Goal: Transaction & Acquisition: Obtain resource

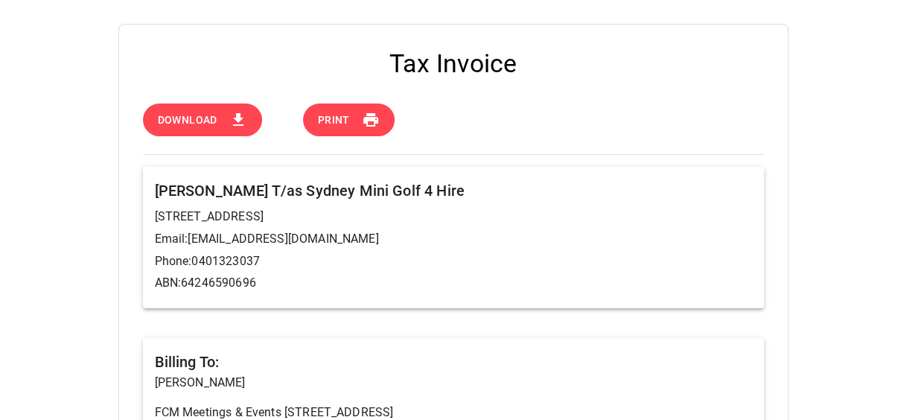
click at [199, 122] on span "Download" at bounding box center [188, 120] width 60 height 19
click at [351, 127] on button "Print" at bounding box center [349, 119] width 92 height 33
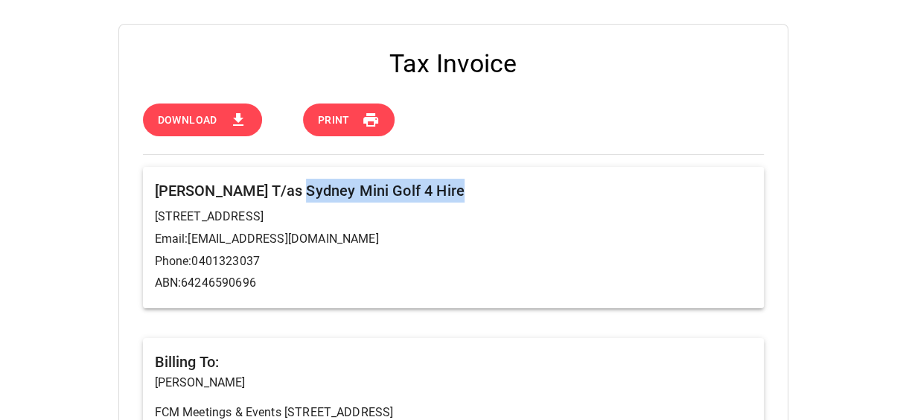
drag, startPoint x: 448, startPoint y: 190, endPoint x: 293, endPoint y: 196, distance: 154.9
click at [293, 196] on h6 "[PERSON_NAME] T/as Sydney Mini Golf 4 Hire" at bounding box center [453, 191] width 597 height 24
copy h6 "Sydney Mini Golf 4 Hire"
drag, startPoint x: 491, startPoint y: 216, endPoint x: 139, endPoint y: 220, distance: 352.0
click at [139, 220] on div "[PERSON_NAME] T/as Sydney Mini Golf 4 Hire [STREET_ADDRESS] Email: [EMAIL_ADDRE…" at bounding box center [444, 234] width 639 height 170
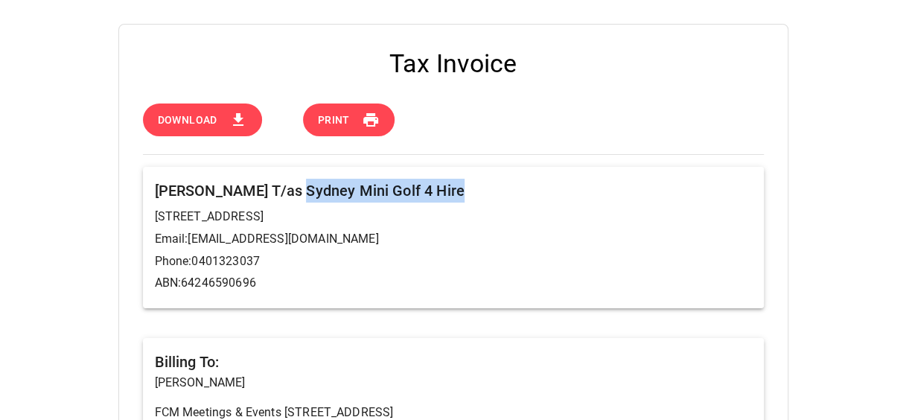
copy p "[STREET_ADDRESS]"
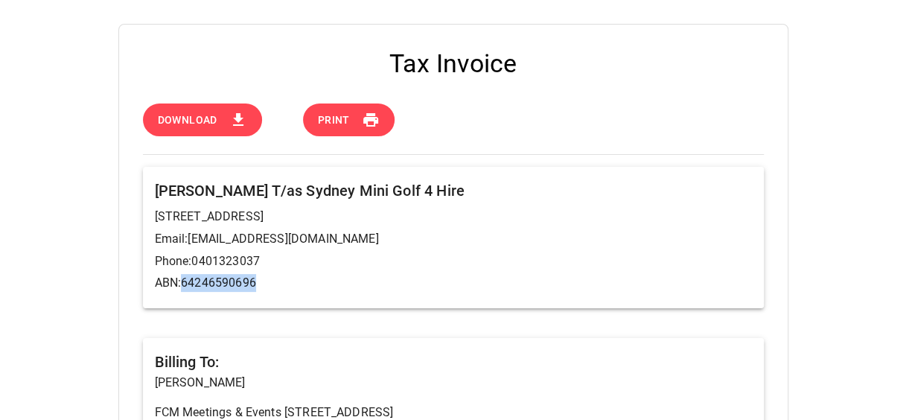
drag, startPoint x: 258, startPoint y: 284, endPoint x: 180, endPoint y: 286, distance: 78.2
click at [180, 286] on p "ABN: 64246590696" at bounding box center [453, 283] width 597 height 18
copy p "64246590696"
drag, startPoint x: 268, startPoint y: 263, endPoint x: 194, endPoint y: 263, distance: 74.4
click at [194, 263] on p "Phone: [PHONE_NUMBER]" at bounding box center [453, 261] width 597 height 18
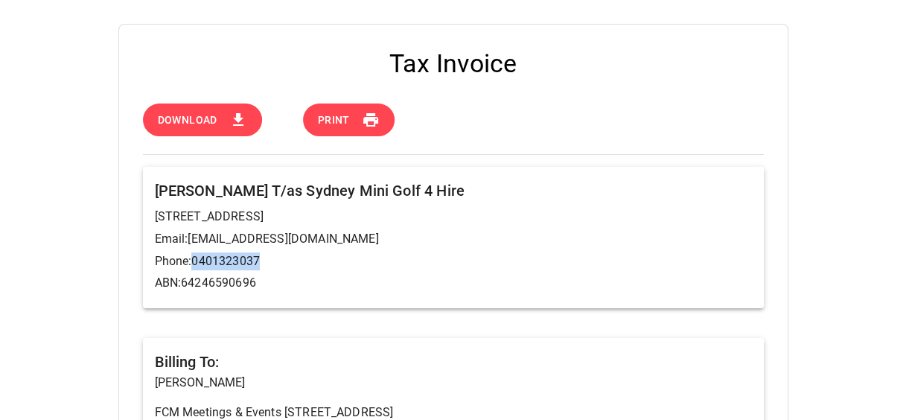
copy p "0401323037"
drag, startPoint x: 377, startPoint y: 236, endPoint x: 191, endPoint y: 239, distance: 186.1
click at [191, 239] on p "Email: [EMAIL_ADDRESS][DOMAIN_NAME]" at bounding box center [453, 239] width 597 height 18
copy p "[EMAIL_ADDRESS][DOMAIN_NAME]"
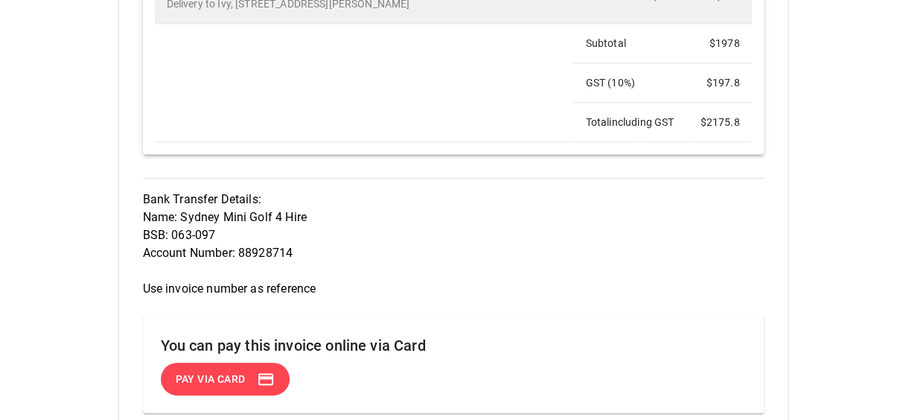
scroll to position [945, 0]
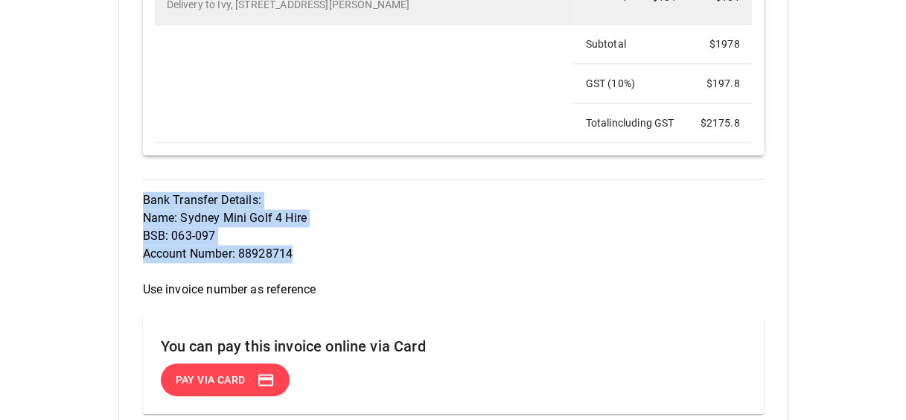
drag, startPoint x: 226, startPoint y: 269, endPoint x: 121, endPoint y: 216, distance: 118.2
copy p "Bank Transfer Details: Name: Sydney Mini Golf 4 Hire BSB: 063-097 Account Numbe…"
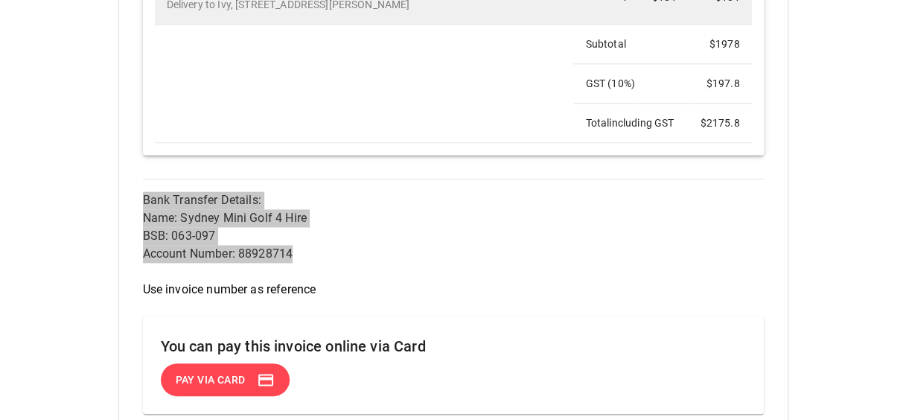
scroll to position [722, 0]
